Goal: Register for event/course

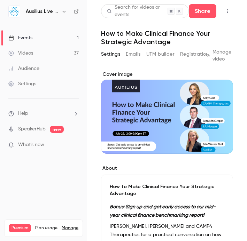
click at [24, 37] on div "Events" at bounding box center [20, 37] width 24 height 7
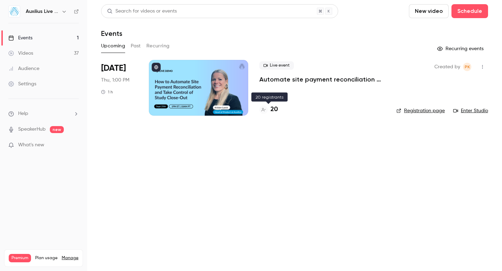
click at [247, 109] on h4 "20" at bounding box center [273, 109] width 7 height 9
